Goal: Check status: Check status

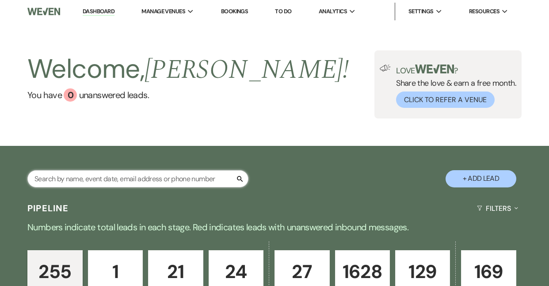
click at [108, 170] on input "text" at bounding box center [137, 178] width 221 height 17
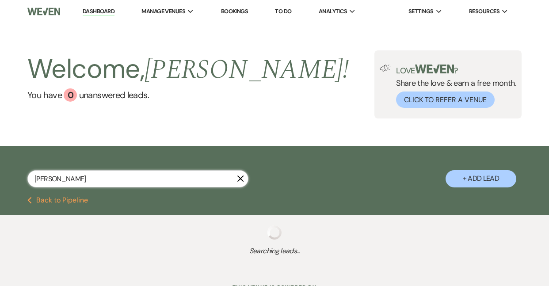
type input "[PERSON_NAME]"
select select "4"
select select "6"
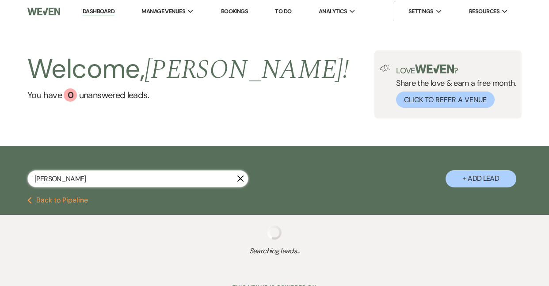
select select "6"
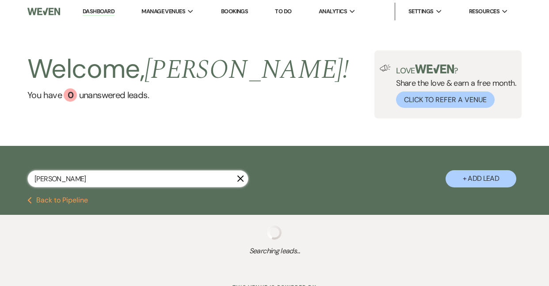
select select "6"
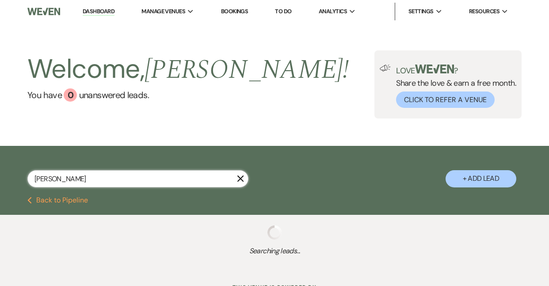
select select "6"
select select "5"
select select "6"
select select "8"
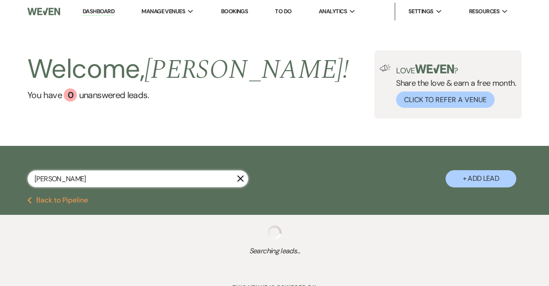
select select "5"
select select "6"
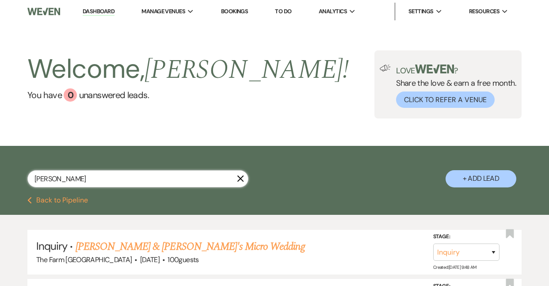
type input "[PERSON_NAME]"
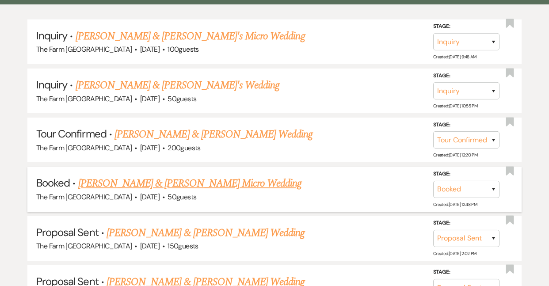
scroll to position [211, 0]
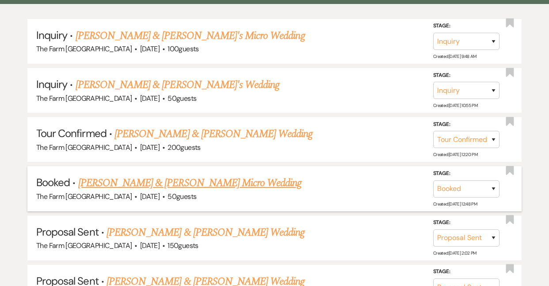
click at [108, 182] on link "[PERSON_NAME] & [PERSON_NAME] Micro Wedding" at bounding box center [190, 183] width 224 height 16
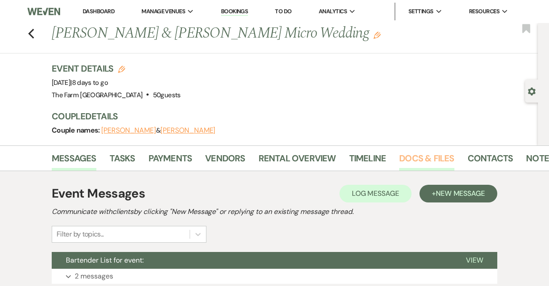
click at [415, 163] on link "Docs & Files" at bounding box center [426, 160] width 55 height 19
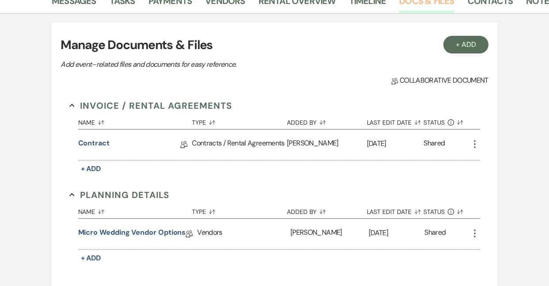
scroll to position [167, 0]
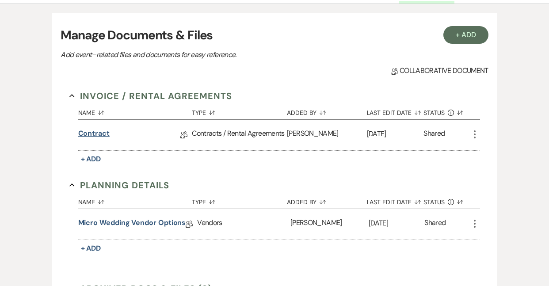
click at [100, 131] on link "Contract" at bounding box center [93, 135] width 31 height 14
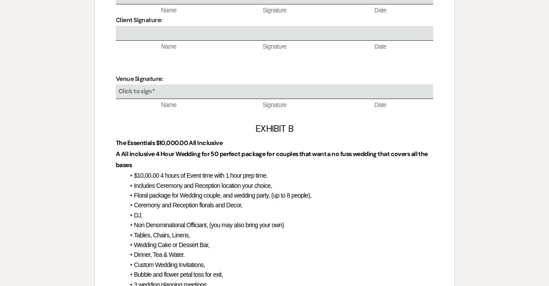
scroll to position [3020, 0]
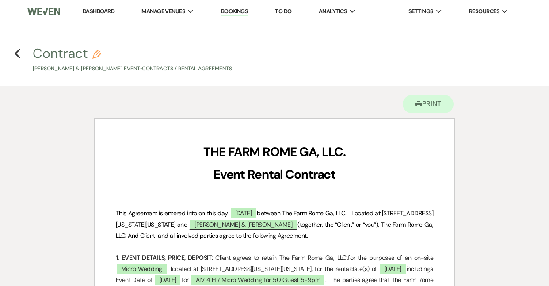
scroll to position [0, 0]
click at [17, 54] on use "button" at bounding box center [18, 54] width 6 height 10
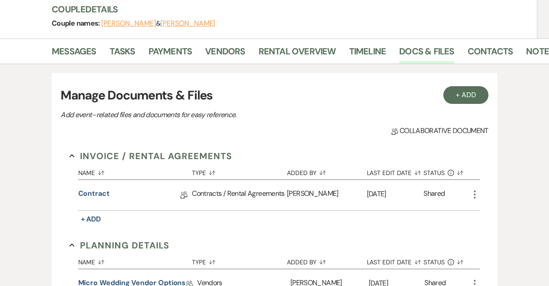
scroll to position [27, 0]
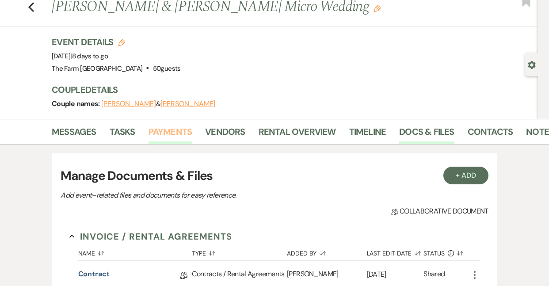
click at [179, 134] on link "Payments" at bounding box center [171, 134] width 44 height 19
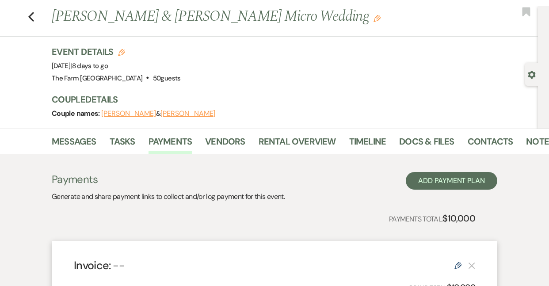
scroll to position [16, 0]
click at [418, 146] on link "Docs & Files" at bounding box center [426, 144] width 55 height 19
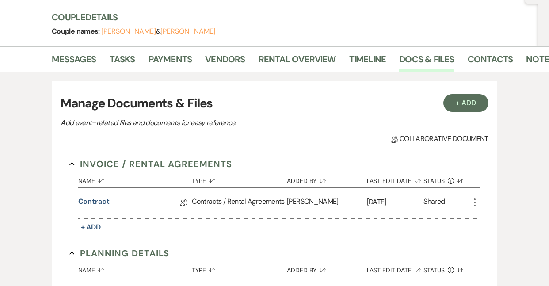
scroll to position [98, 0]
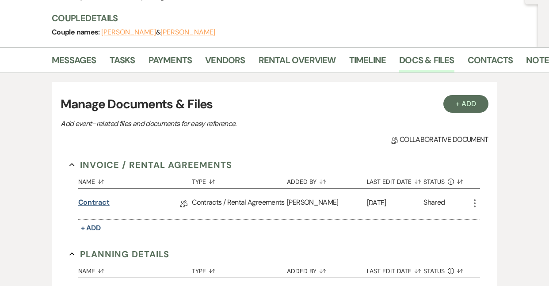
click at [108, 204] on link "Contract" at bounding box center [93, 204] width 31 height 14
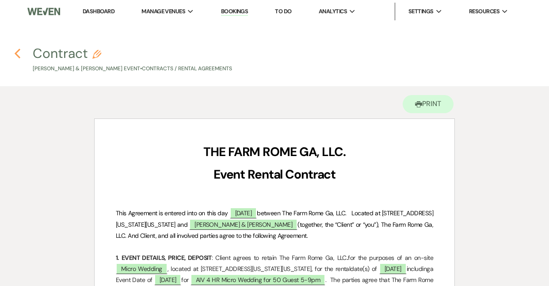
click at [16, 56] on icon "Previous" at bounding box center [17, 53] width 7 height 11
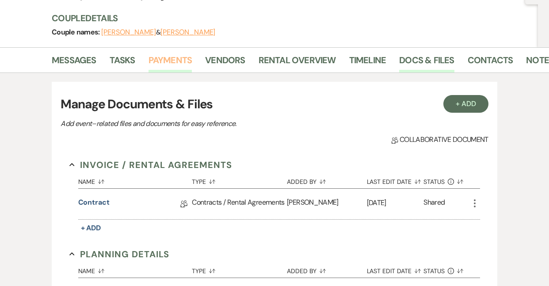
click at [170, 65] on link "Payments" at bounding box center [171, 62] width 44 height 19
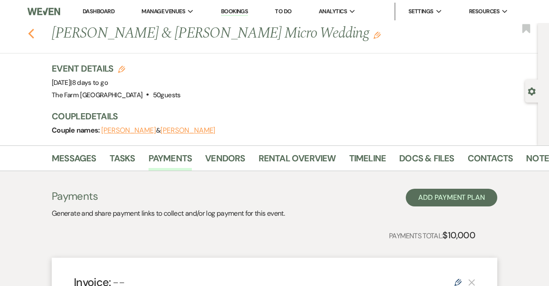
click at [31, 31] on use "button" at bounding box center [31, 34] width 6 height 10
select select "4"
select select "6"
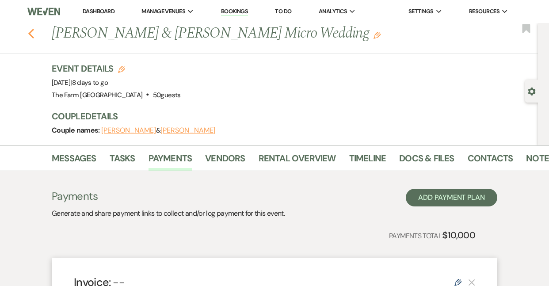
select select "6"
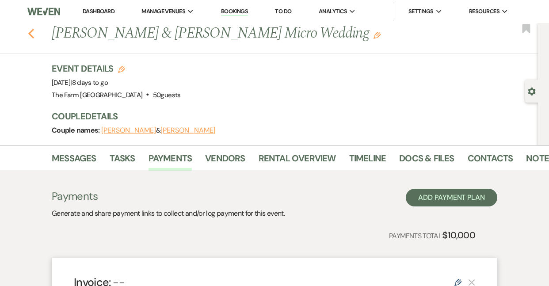
select select "6"
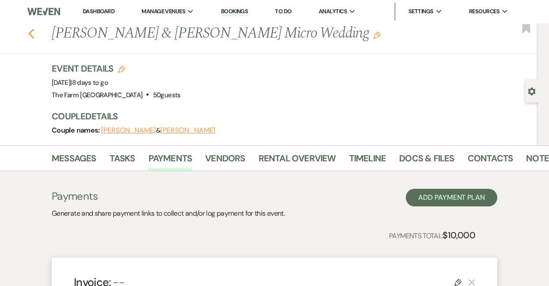
select select "6"
select select "5"
select select "6"
select select "8"
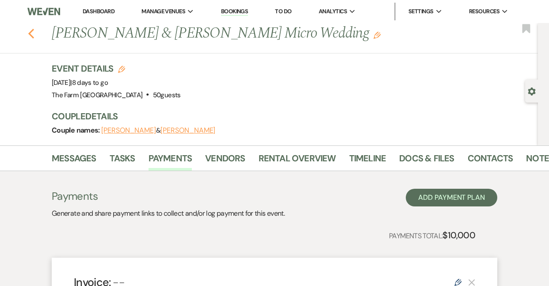
select select "5"
select select "6"
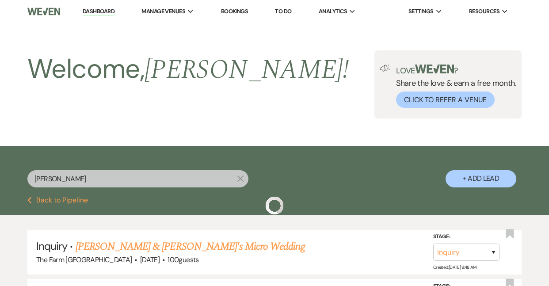
scroll to position [211, 0]
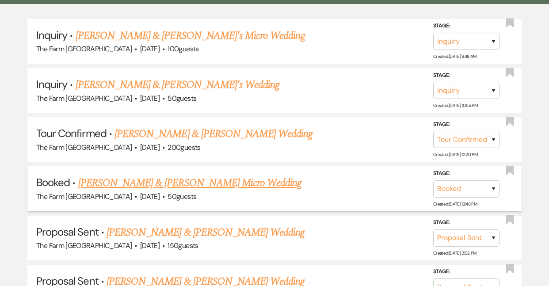
click at [164, 183] on link "[PERSON_NAME] & [PERSON_NAME] Micro Wedding" at bounding box center [190, 183] width 224 height 16
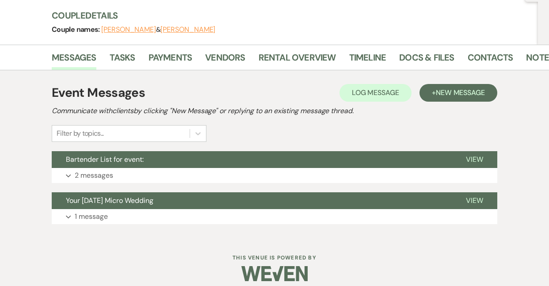
scroll to position [101, 0]
